Goal: Task Accomplishment & Management: Complete application form

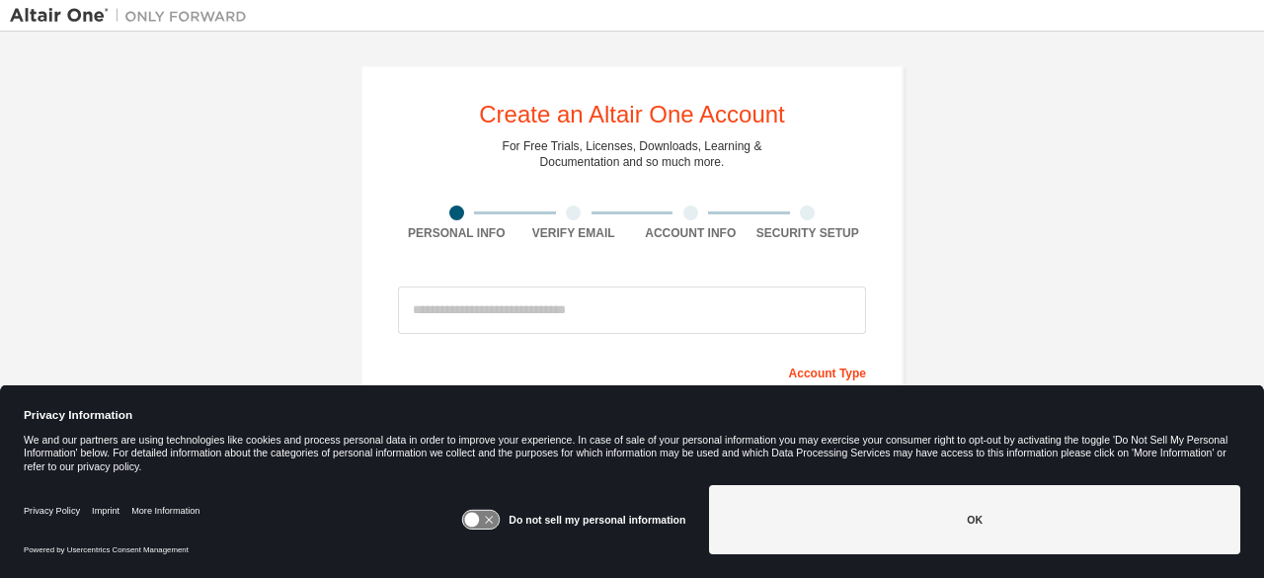
click at [835, 512] on button "OK" at bounding box center [974, 519] width 531 height 69
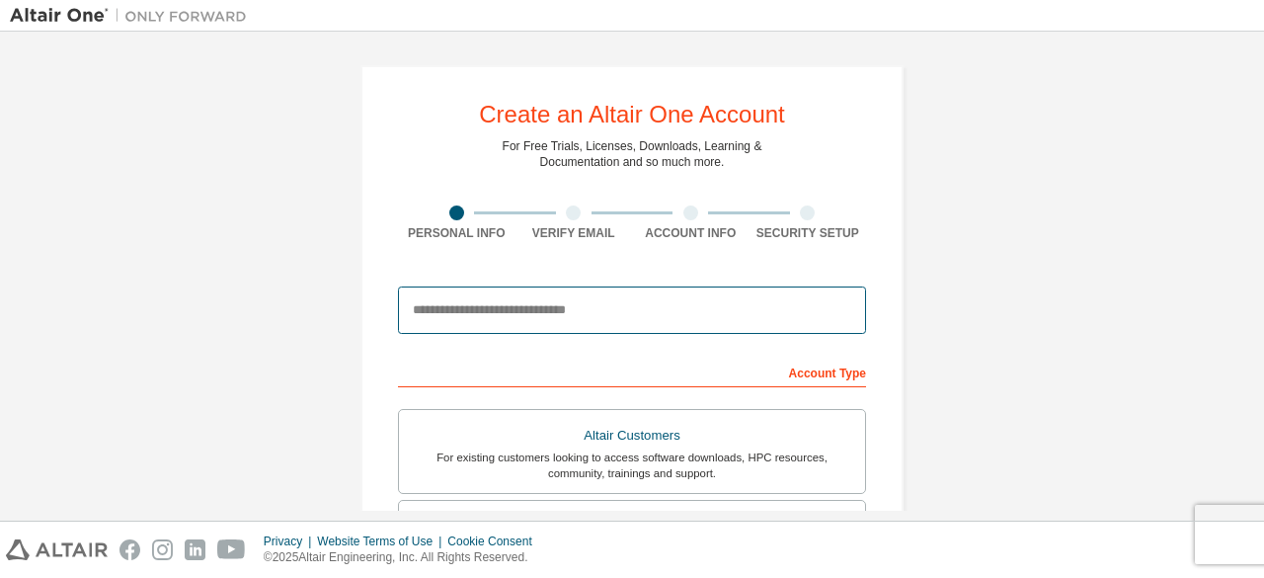
click at [507, 322] on input "email" at bounding box center [632, 309] width 468 height 47
type input "**********"
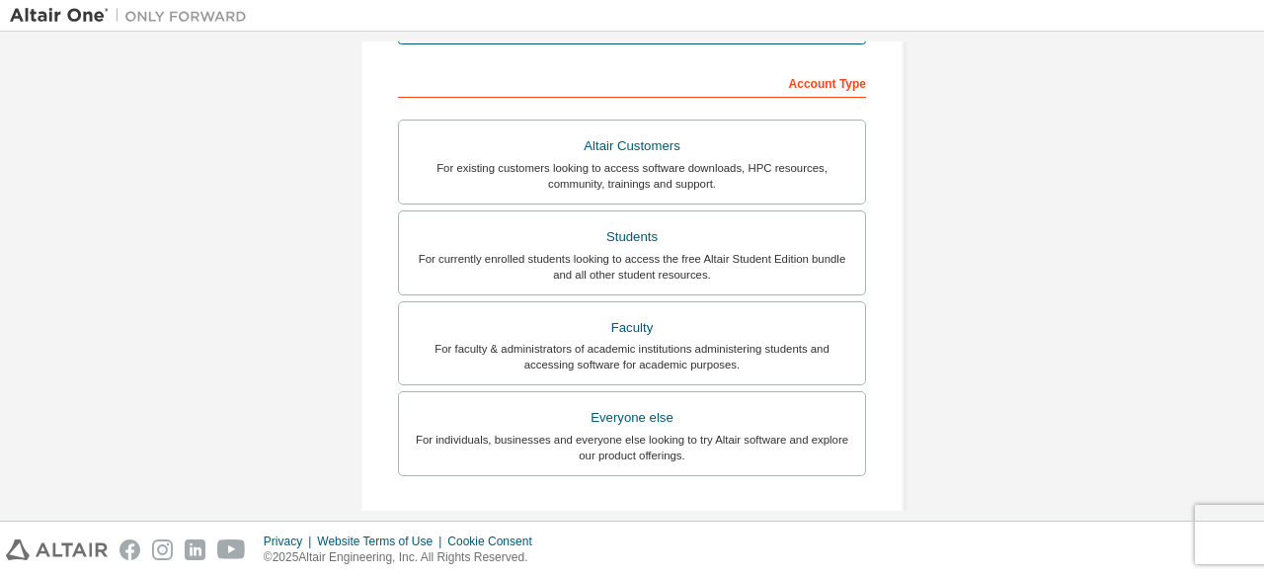
scroll to position [290, 0]
click at [709, 226] on div "Students" at bounding box center [632, 236] width 442 height 28
click at [687, 252] on div "For currently enrolled students looking to access the free Altair Student Editi…" at bounding box center [632, 266] width 442 height 32
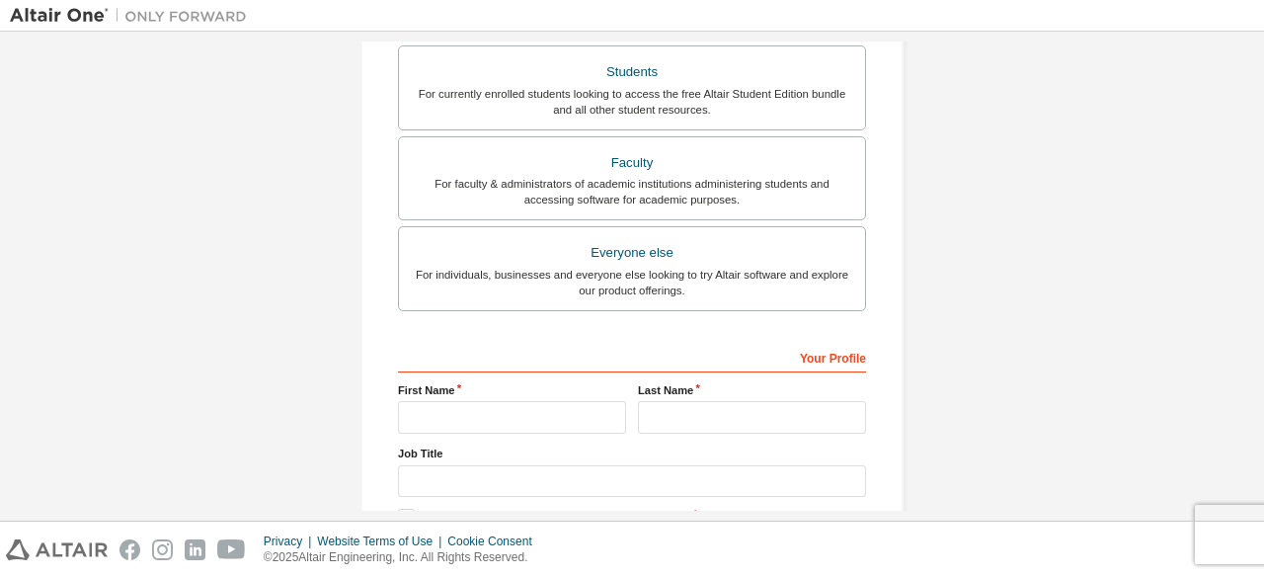
scroll to position [460, 0]
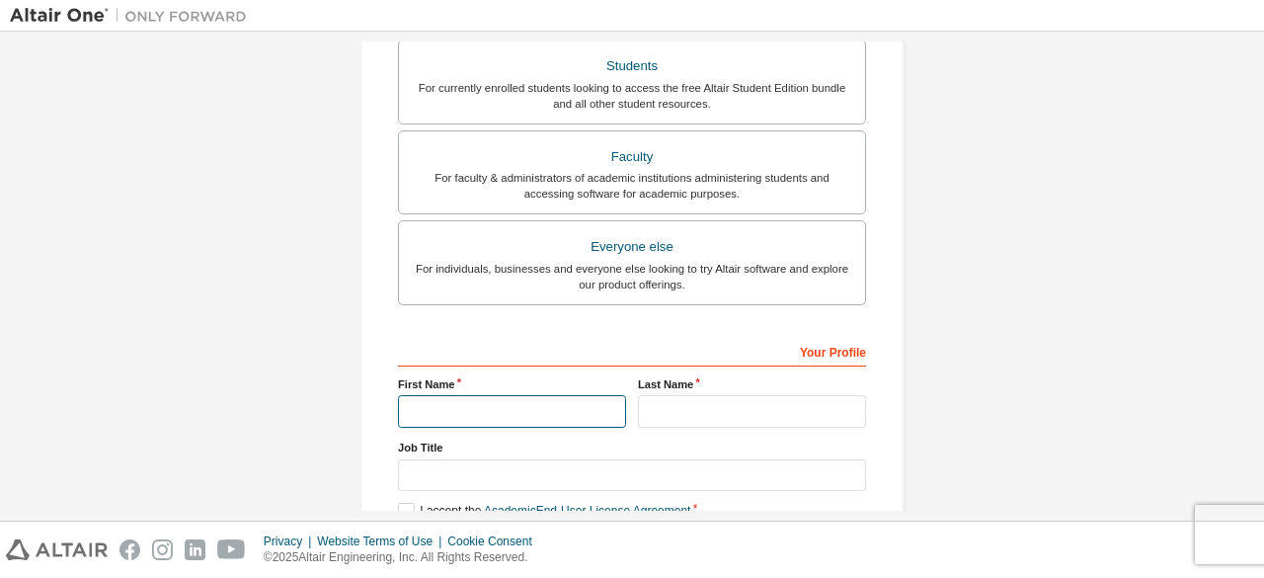
click at [560, 406] on input "text" at bounding box center [512, 411] width 228 height 33
type input "*****"
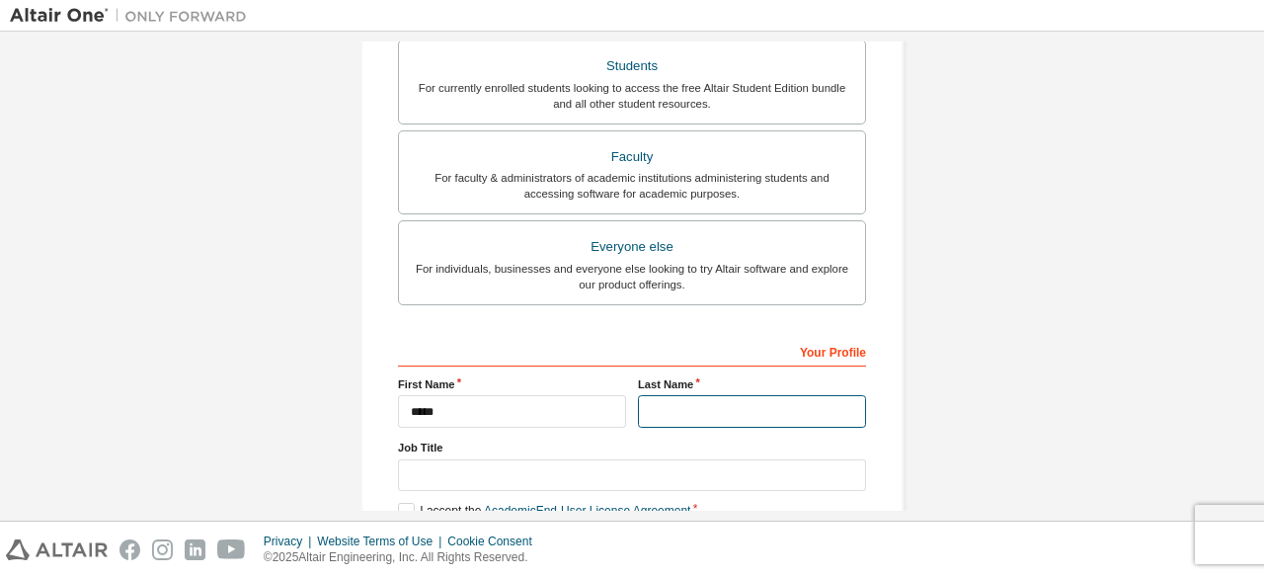
type input "******"
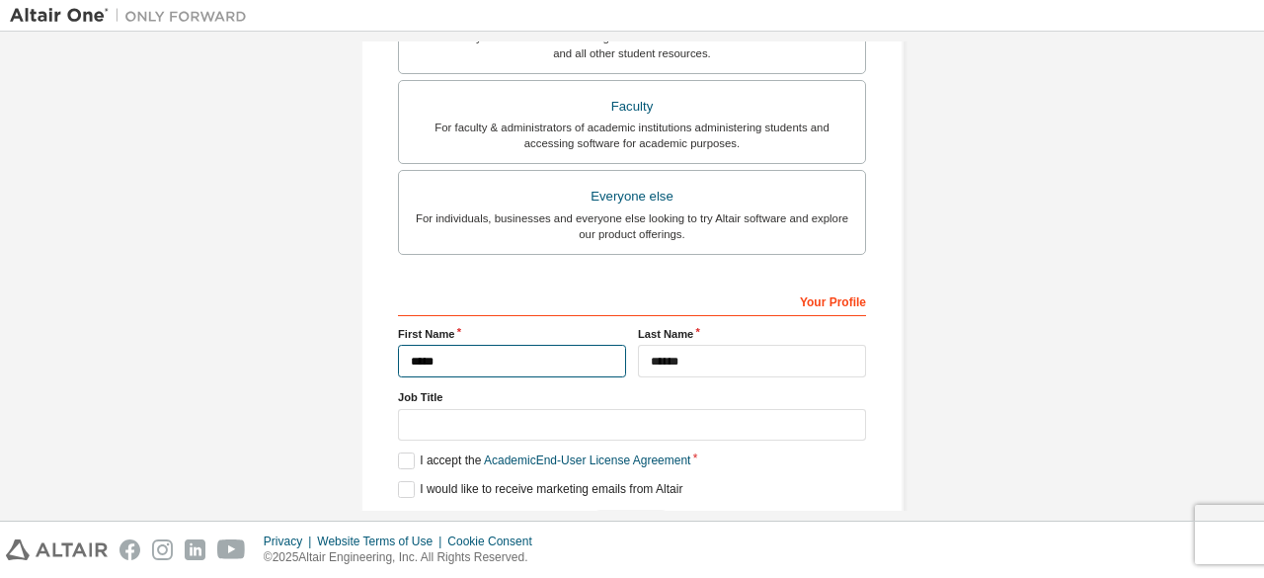
scroll to position [571, 0]
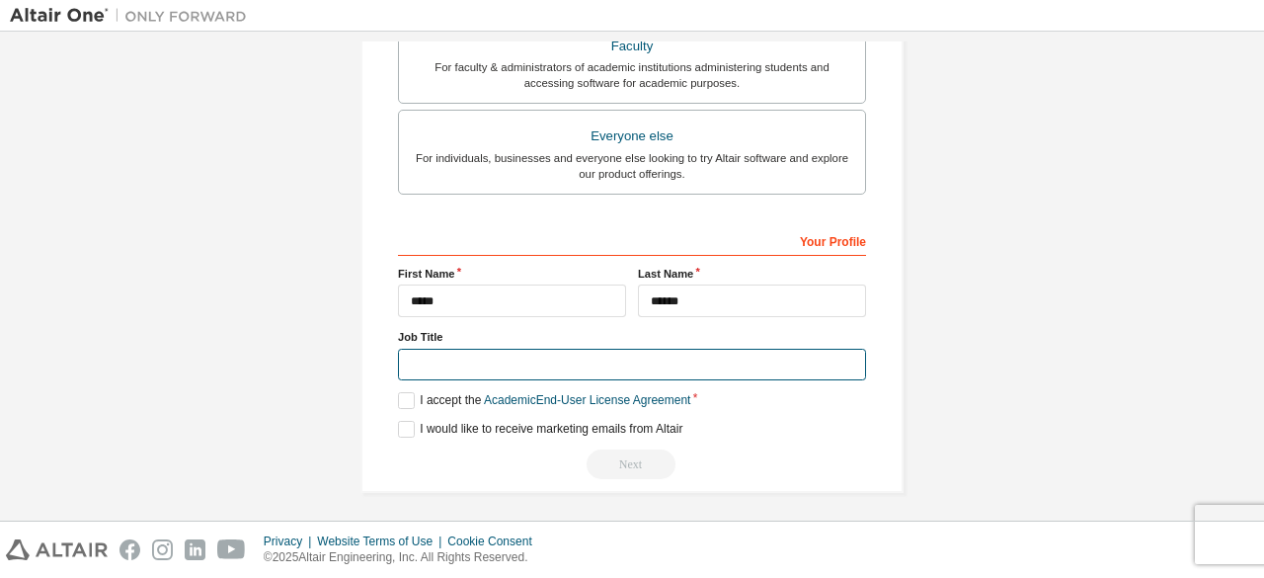
click at [581, 364] on input "text" at bounding box center [632, 365] width 468 height 33
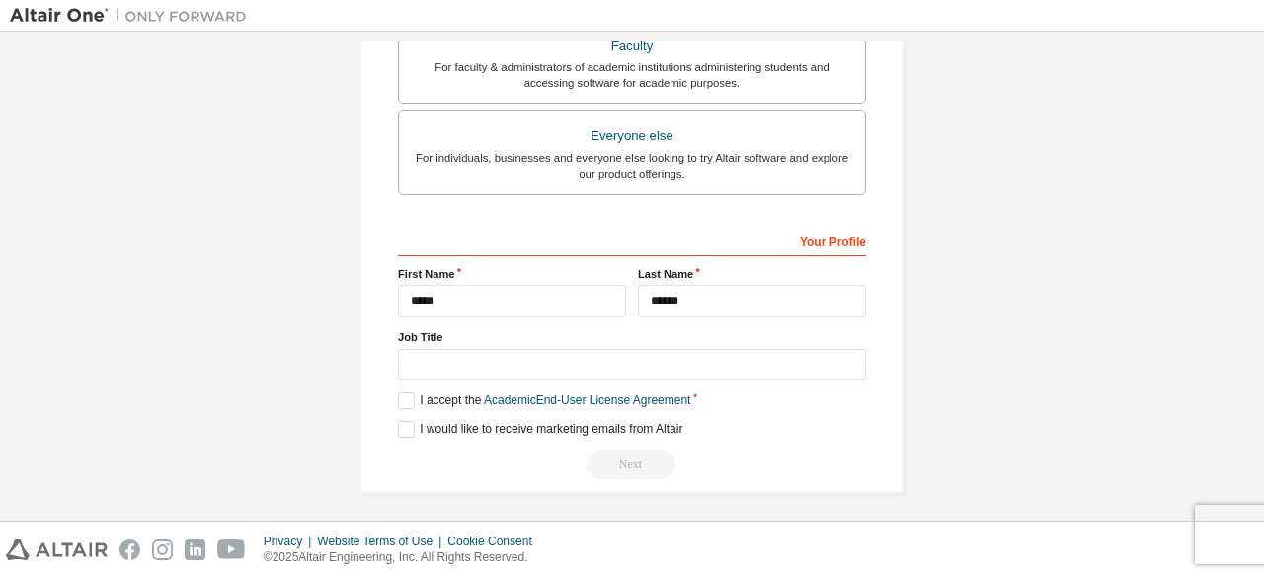
click at [763, 421] on div "I would like to receive marketing emails from Altair" at bounding box center [632, 429] width 468 height 17
click at [409, 398] on label "I accept the Academic End-User License Agreement" at bounding box center [544, 400] width 292 height 17
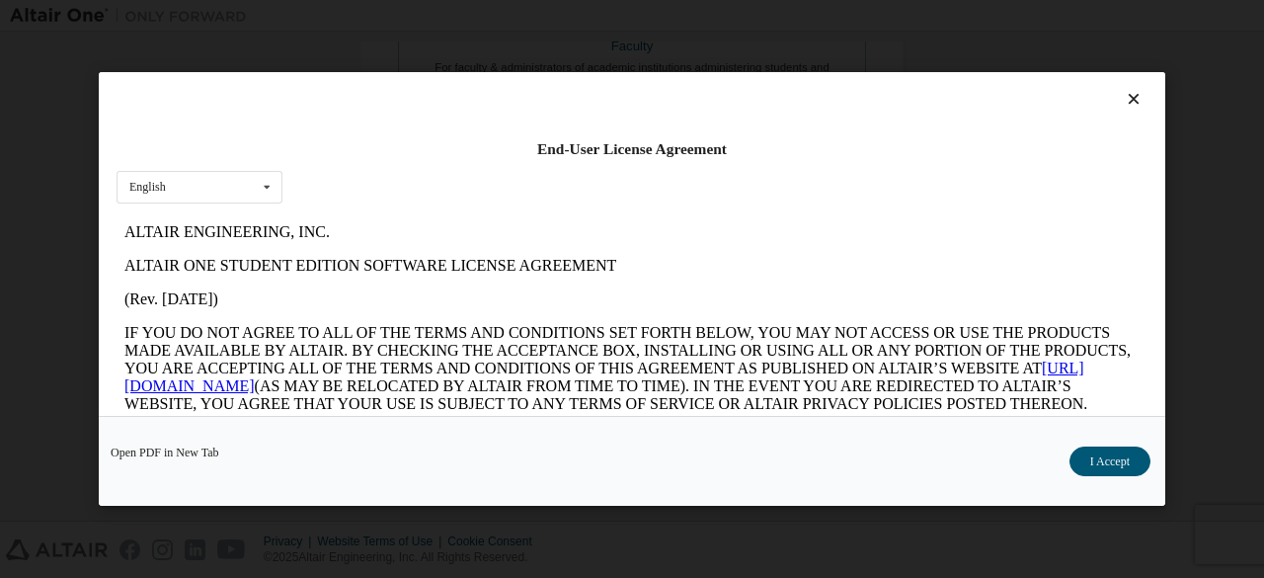
scroll to position [0, 0]
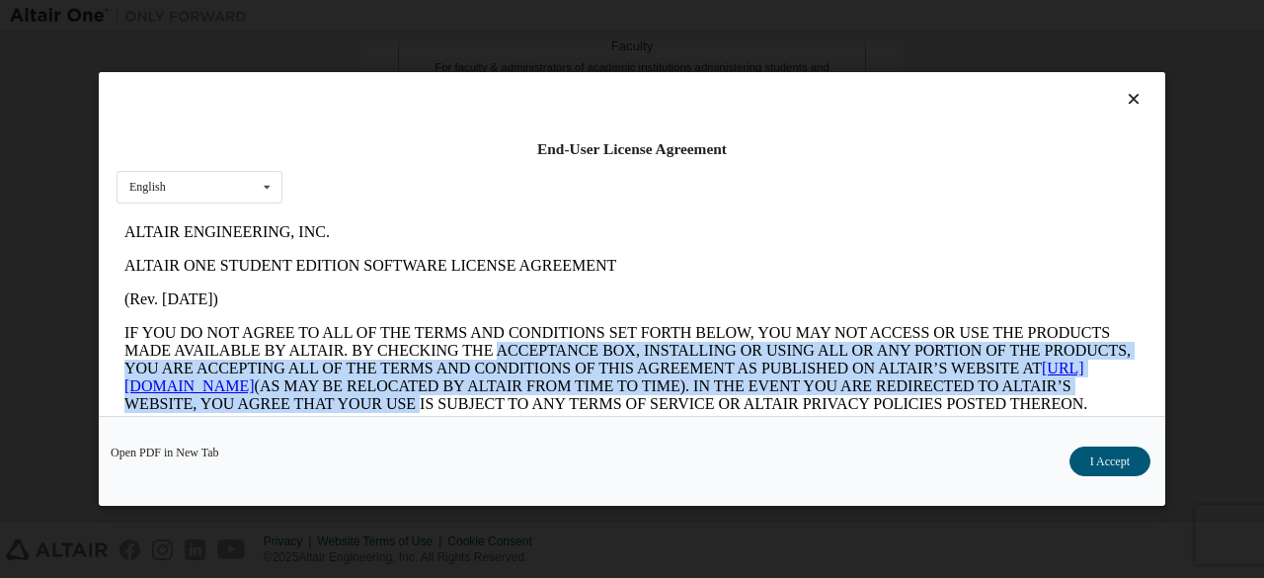
click at [606, 349] on p "IF YOU DO NOT AGREE TO ALL OF THE TERMS AND CONDITIONS SET FORTH BELOW, YOU MAY…" at bounding box center [631, 394] width 1015 height 142
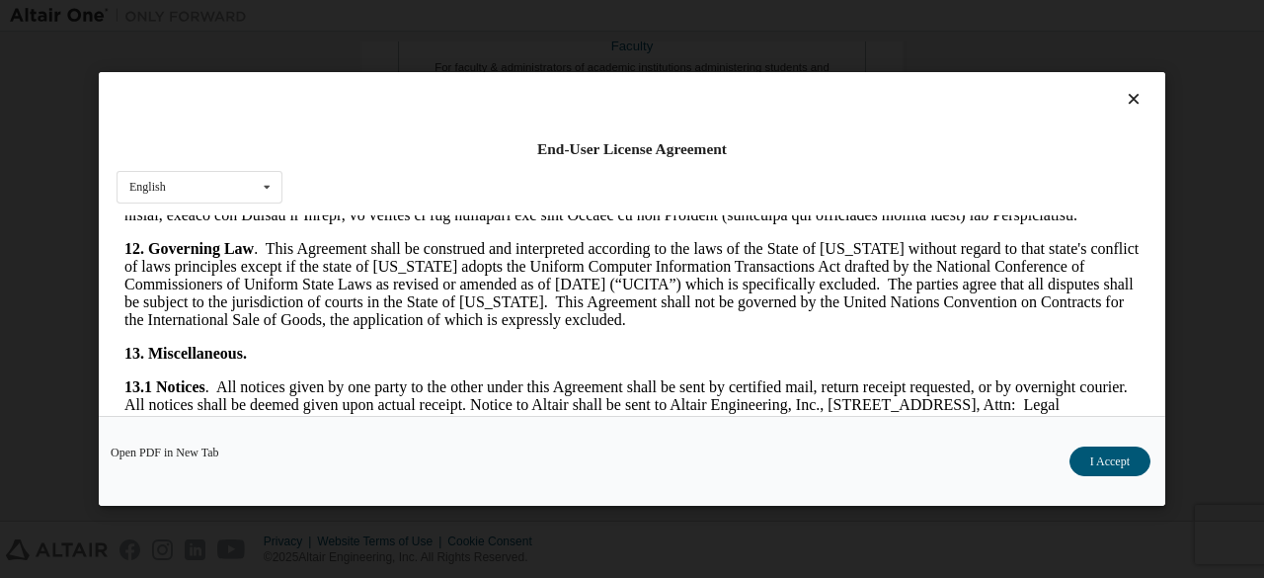
scroll to position [3299, 0]
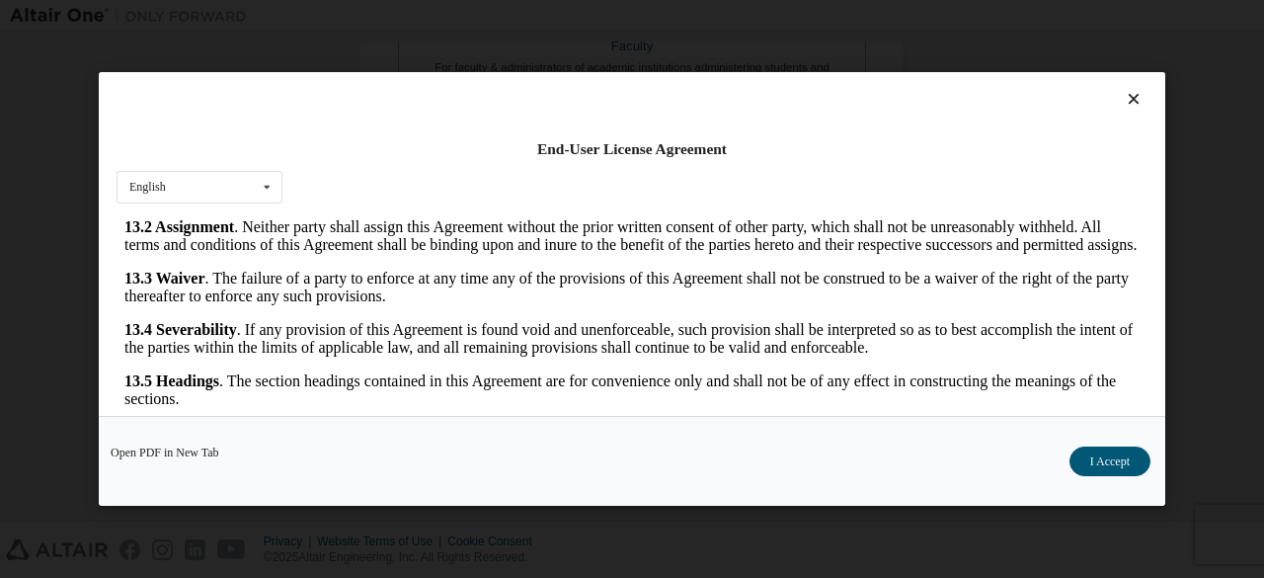
click at [1131, 467] on button "I Accept" at bounding box center [1109, 461] width 81 height 30
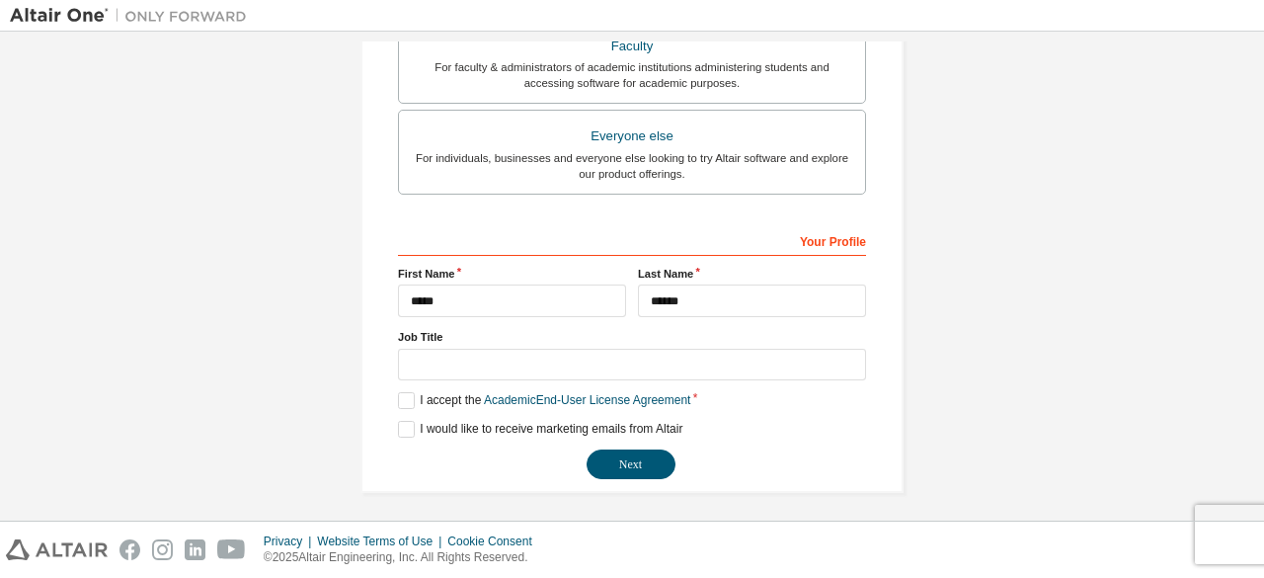
click at [637, 457] on button "Next" at bounding box center [630, 464] width 89 height 30
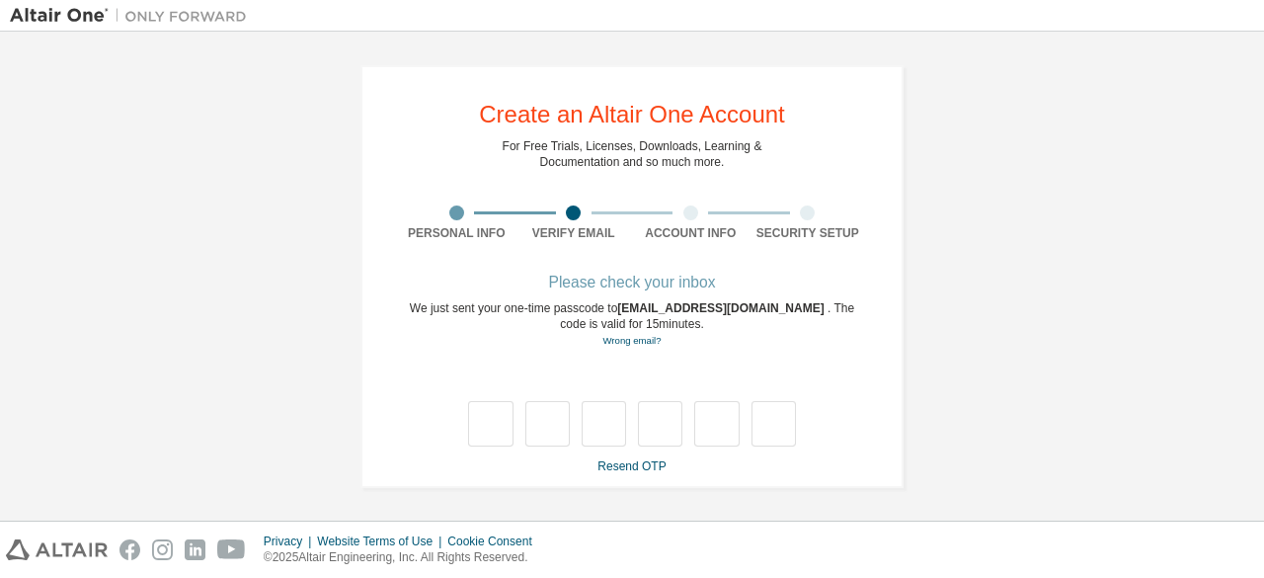
type input "*"
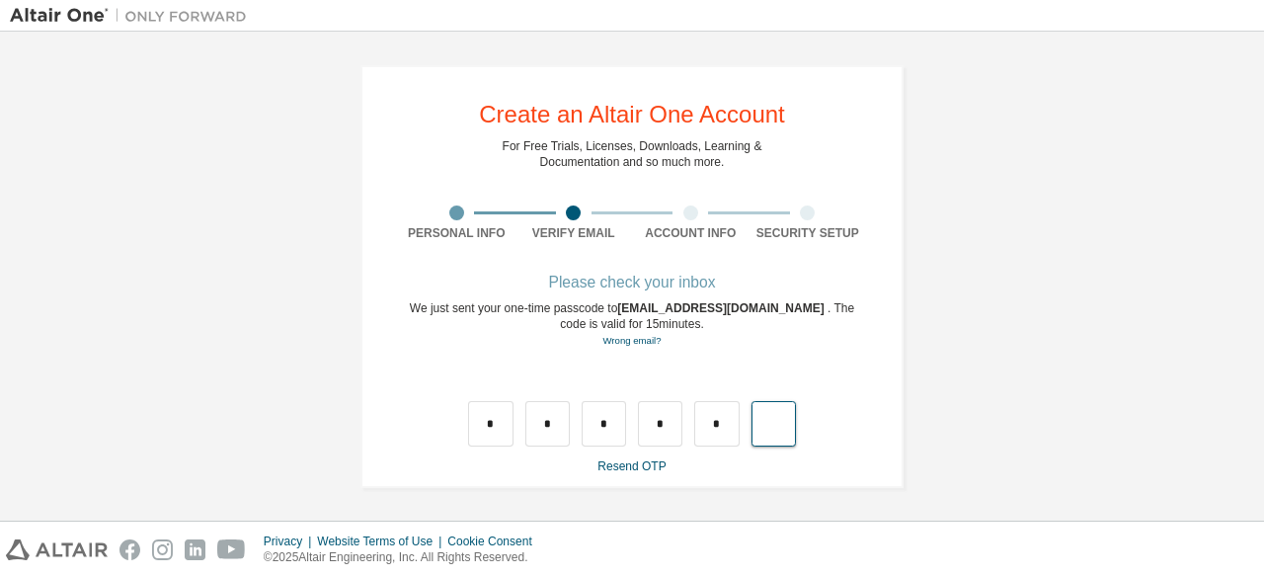
type input "*"
